Goal: Navigation & Orientation: Find specific page/section

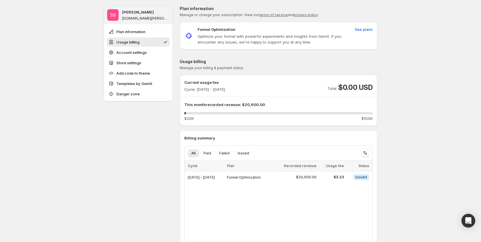
scroll to position [29, 0]
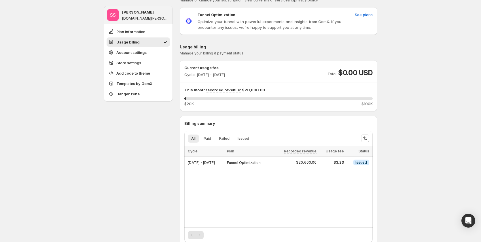
scroll to position [0, 0]
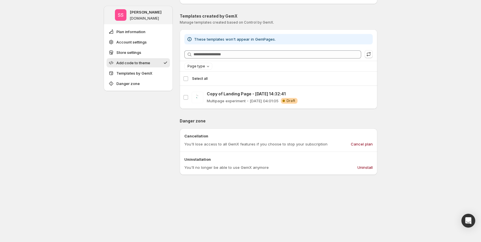
scroll to position [254, 0]
